Goal: Task Accomplishment & Management: Use online tool/utility

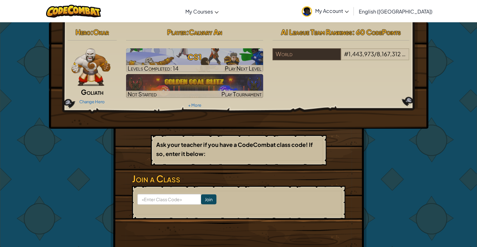
click at [178, 60] on h3 "CS1" at bounding box center [194, 57] width 137 height 14
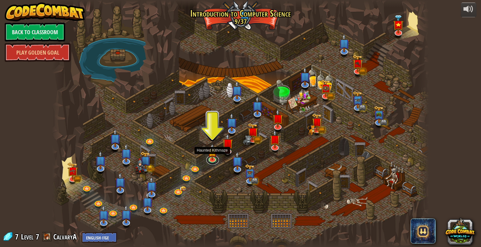
click at [211, 162] on link at bounding box center [212, 159] width 13 height 9
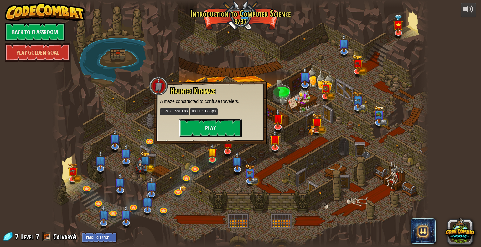
click at [214, 122] on button "Play" at bounding box center [210, 127] width 63 height 19
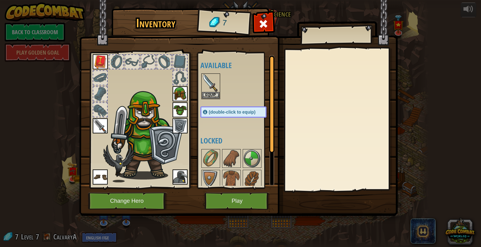
click at [212, 161] on img at bounding box center [211, 158] width 18 height 18
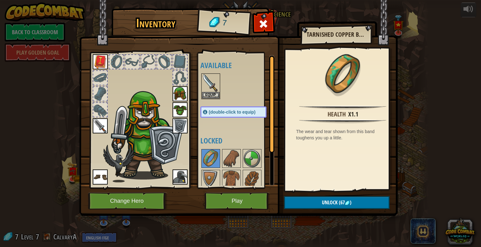
click at [230, 159] on img at bounding box center [232, 158] width 18 height 18
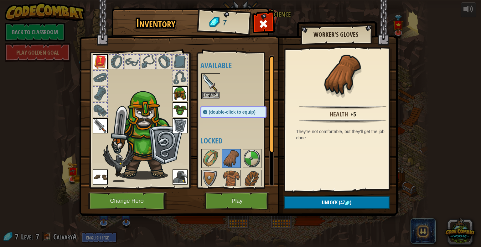
click at [233, 175] on img at bounding box center [232, 179] width 18 height 18
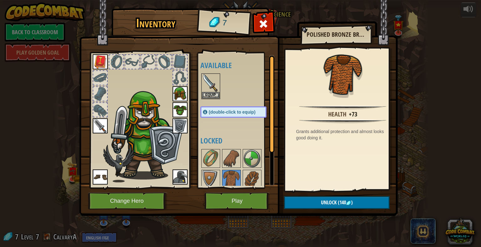
click at [254, 175] on img at bounding box center [252, 179] width 18 height 18
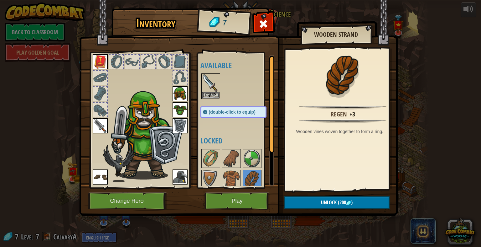
click at [244, 160] on img at bounding box center [252, 158] width 18 height 18
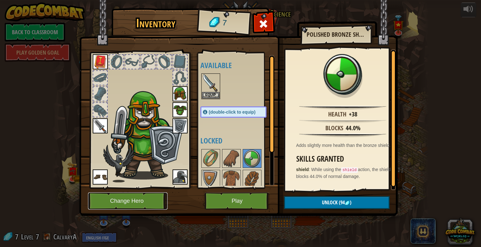
click at [132, 198] on button "Change Hero" at bounding box center [128, 200] width 80 height 17
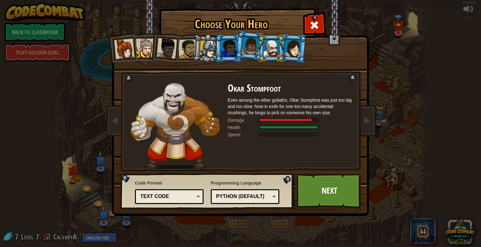
click at [292, 38] on li at bounding box center [293, 48] width 30 height 30
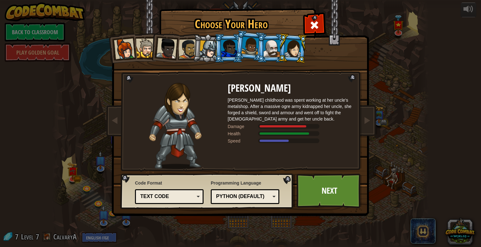
click at [292, 38] on li at bounding box center [293, 48] width 30 height 30
click at [272, 47] on div at bounding box center [272, 48] width 16 height 17
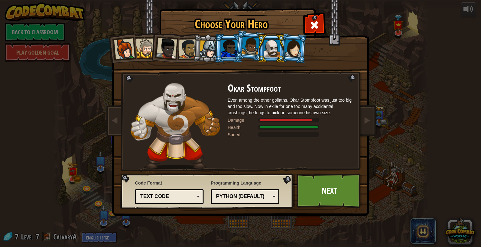
click at [249, 47] on div at bounding box center [251, 46] width 18 height 18
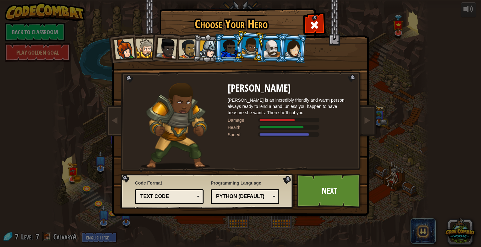
click at [235, 49] on div at bounding box center [229, 48] width 16 height 17
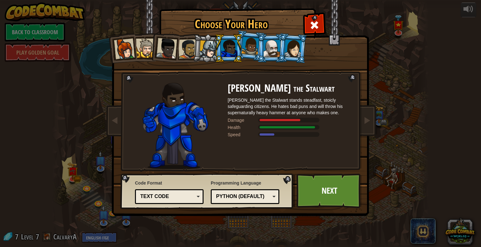
click at [210, 51] on div at bounding box center [209, 49] width 18 height 18
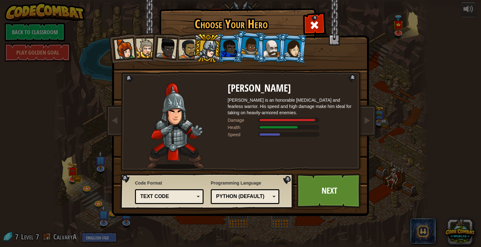
click at [341, 185] on link "Next" at bounding box center [329, 190] width 65 height 34
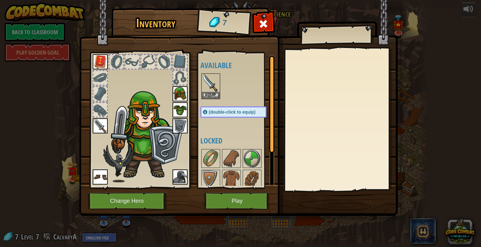
click at [183, 97] on img at bounding box center [180, 93] width 15 height 15
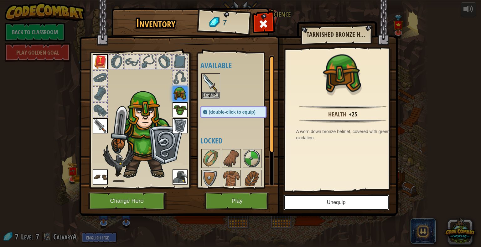
click at [319, 200] on button "Unequip" at bounding box center [337, 202] width 106 height 16
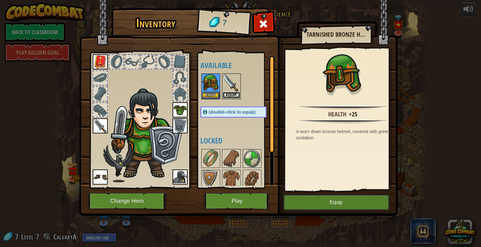
click at [231, 94] on button "Equip" at bounding box center [232, 95] width 18 height 7
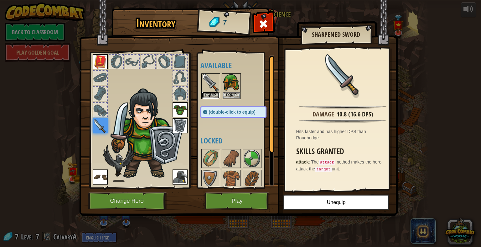
click at [211, 94] on button "Equip" at bounding box center [211, 95] width 18 height 7
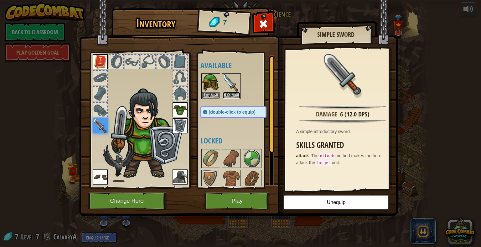
click at [232, 96] on button "Equip" at bounding box center [232, 95] width 18 height 7
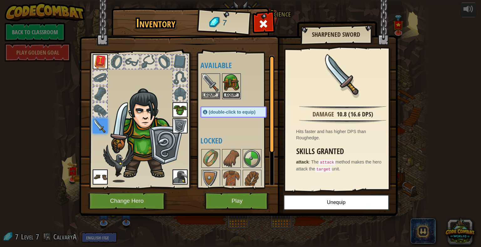
click at [230, 94] on button "Equip" at bounding box center [232, 95] width 18 height 7
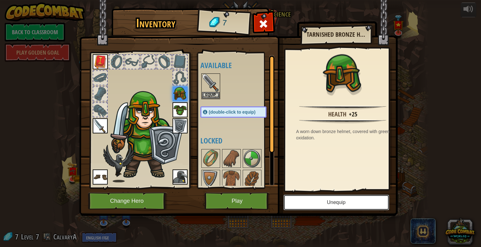
click at [316, 199] on button "Unequip" at bounding box center [337, 202] width 106 height 16
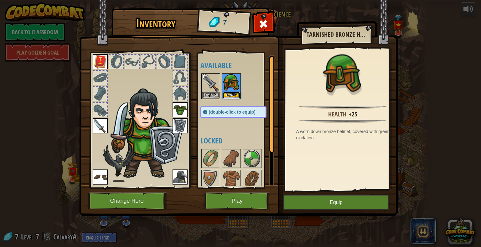
click at [232, 92] on button "Equip" at bounding box center [232, 95] width 18 height 7
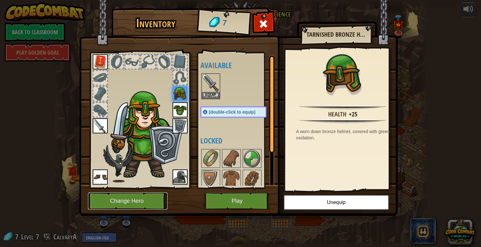
click at [135, 201] on button "Change Hero" at bounding box center [128, 200] width 80 height 17
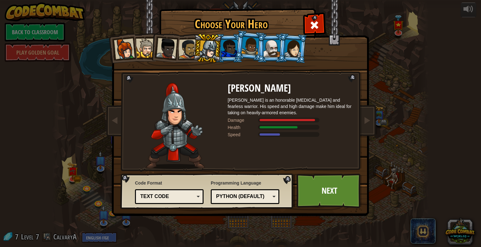
click at [194, 50] on li at bounding box center [208, 48] width 30 height 30
click at [189, 51] on div at bounding box center [188, 48] width 19 height 19
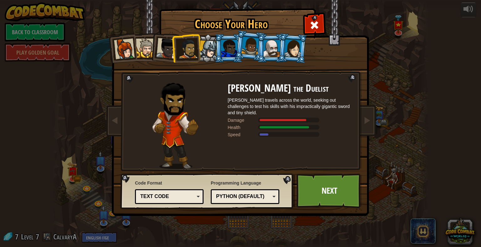
click at [158, 55] on div at bounding box center [166, 48] width 21 height 21
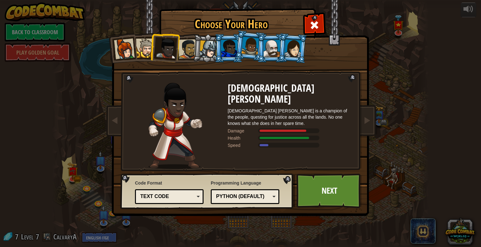
click at [149, 53] on div at bounding box center [145, 48] width 19 height 19
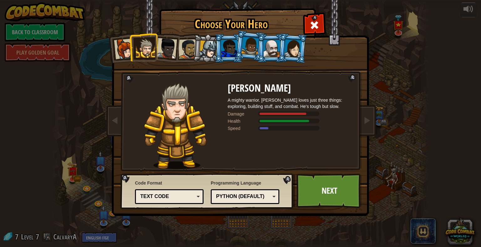
click at [269, 47] on div at bounding box center [272, 48] width 16 height 17
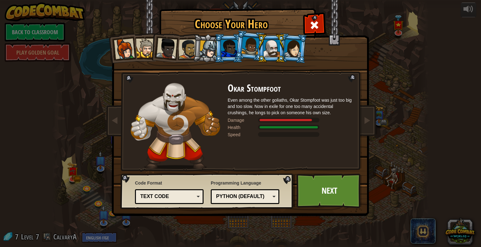
click at [235, 47] on div at bounding box center [229, 48] width 16 height 17
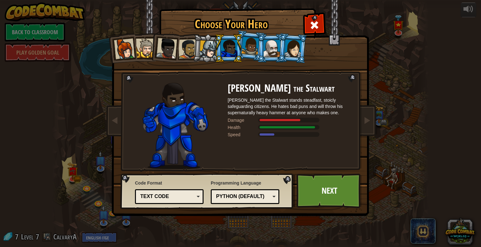
click at [322, 189] on link "Next" at bounding box center [329, 190] width 65 height 34
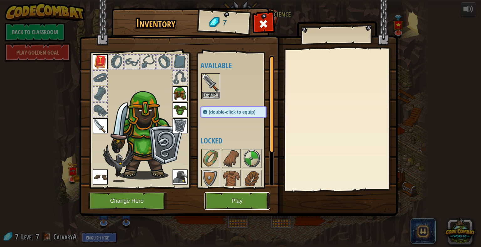
click at [232, 201] on button "Play" at bounding box center [237, 200] width 65 height 17
